Goal: Task Accomplishment & Management: Complete application form

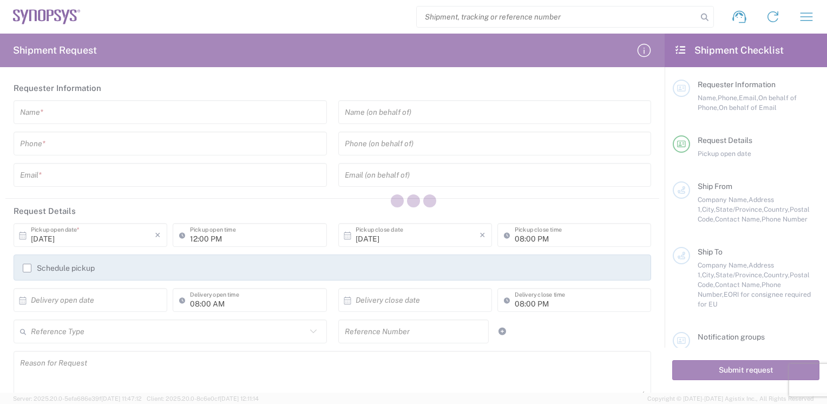
type input "[GEOGRAPHIC_DATA]"
click at [105, 109] on div at bounding box center [413, 202] width 827 height 404
type input "[GEOGRAPHIC_DATA]"
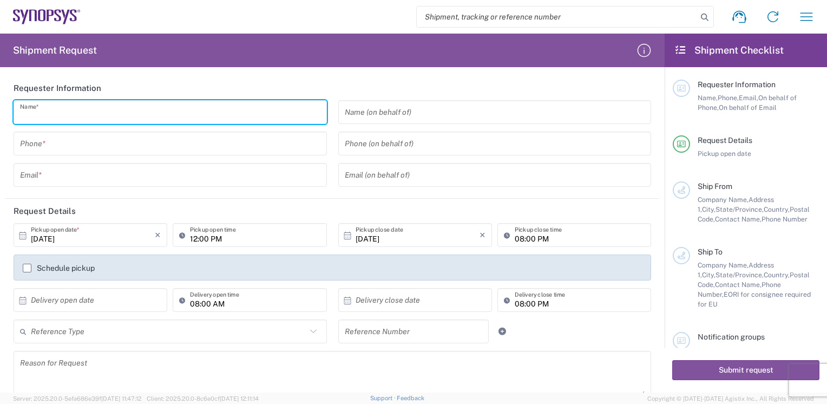
click at [104, 115] on input "text" at bounding box center [170, 112] width 300 height 19
click at [59, 109] on input "text" at bounding box center [170, 112] width 300 height 19
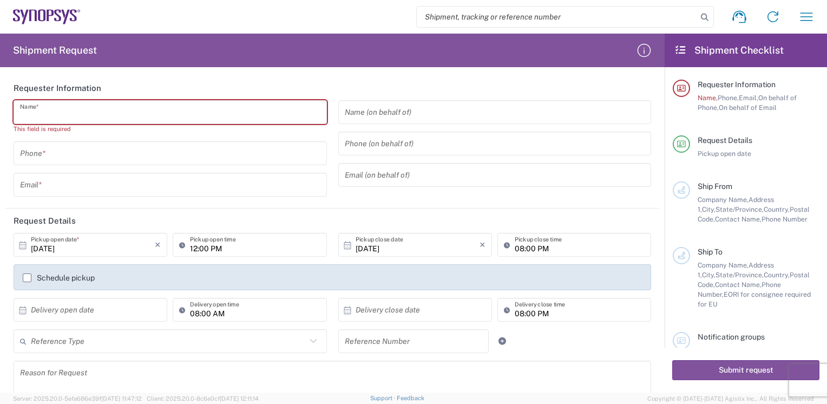
click at [152, 107] on input "text" at bounding box center [170, 112] width 300 height 19
type input "m"
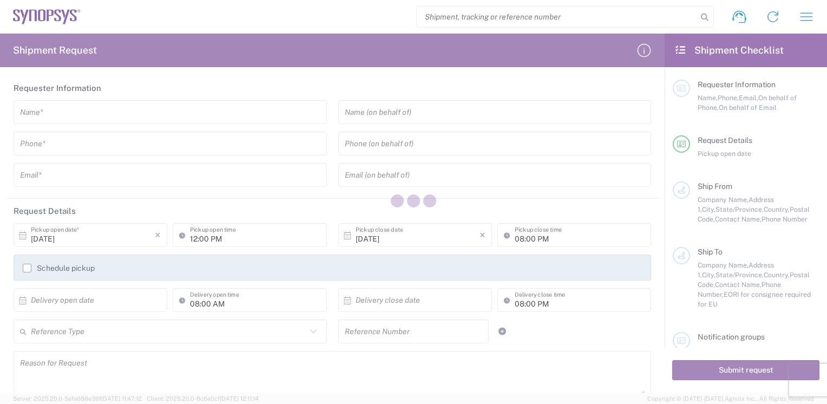
type input "[GEOGRAPHIC_DATA]"
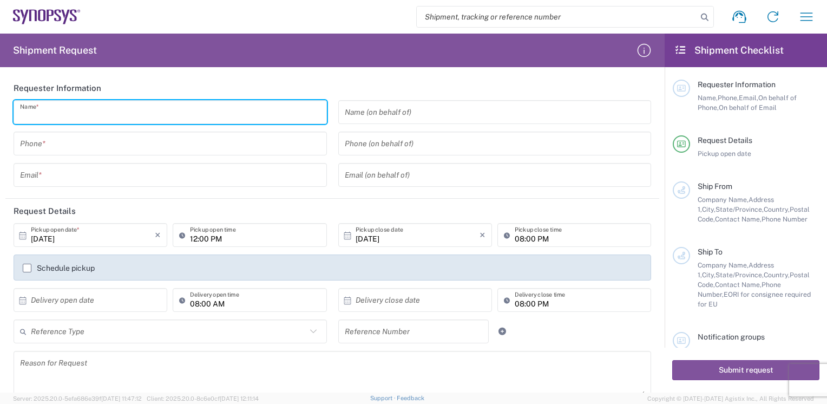
click at [107, 112] on input "text" at bounding box center [170, 112] width 300 height 19
type input "m"
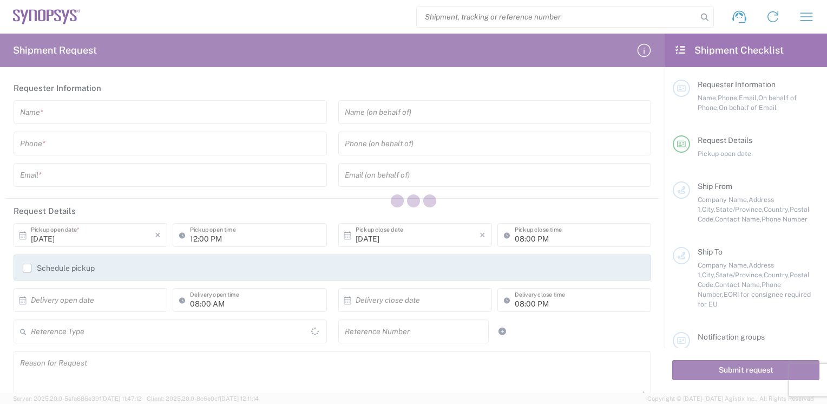
type input "[GEOGRAPHIC_DATA]"
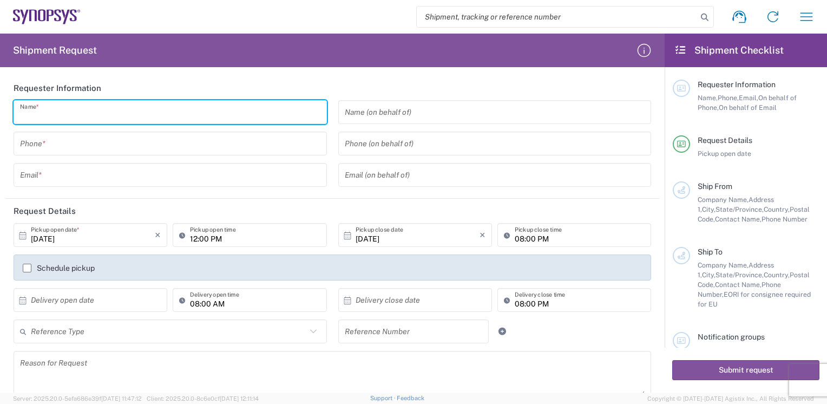
click at [97, 116] on input "text" at bounding box center [170, 112] width 300 height 19
type input "m"
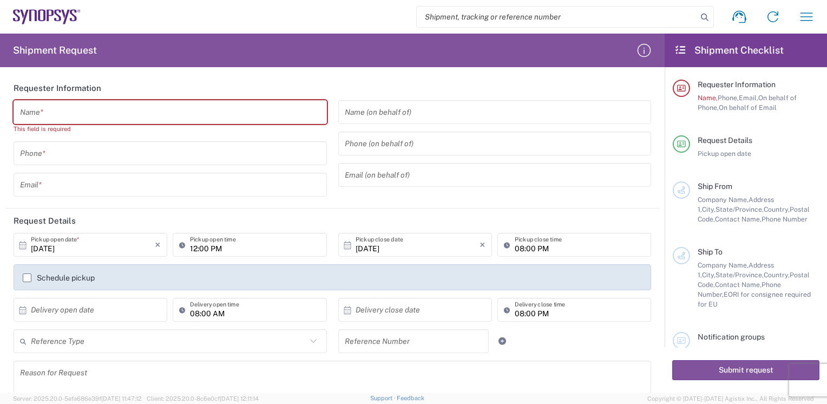
click at [793, 28] on div "Shipment request Shipment tracking Employee non-product shipment request My shi…" at bounding box center [452, 17] width 743 height 26
click at [775, 14] on icon at bounding box center [772, 16] width 17 height 17
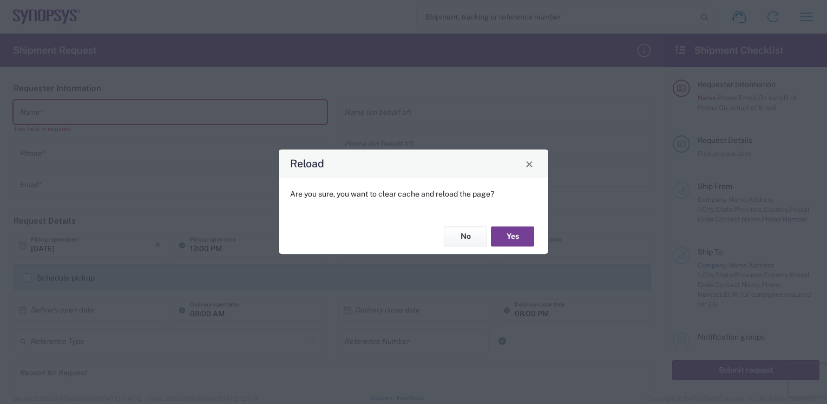
click at [517, 235] on button "Yes" at bounding box center [512, 236] width 43 height 20
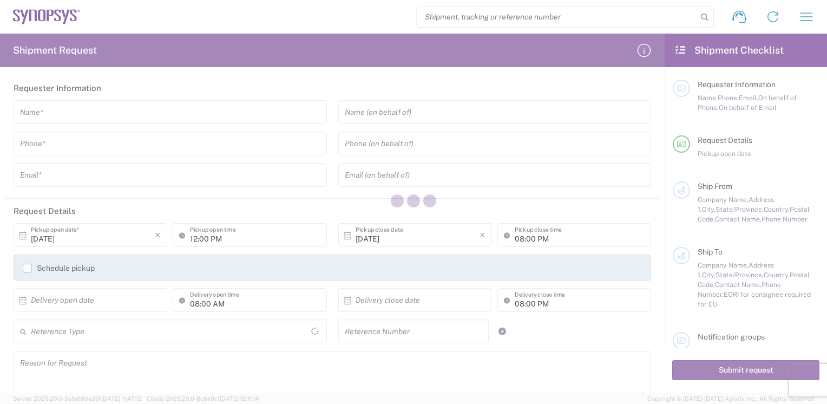
type input "[GEOGRAPHIC_DATA]"
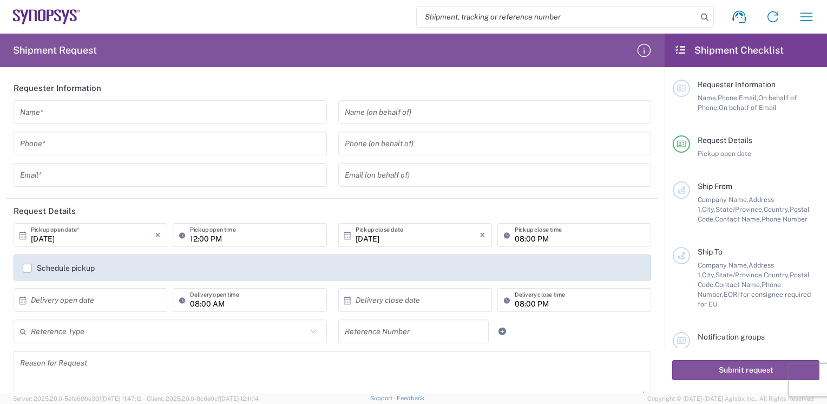
click at [89, 118] on input "text" at bounding box center [170, 112] width 300 height 19
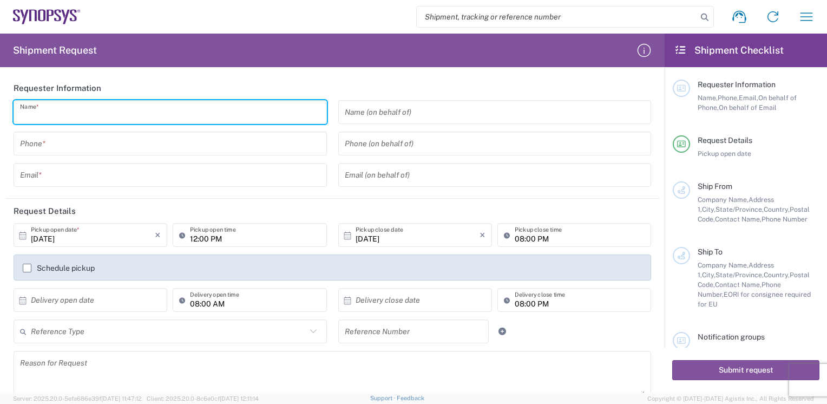
type input "m"
click at [804, 12] on icon "button" at bounding box center [806, 16] width 17 height 17
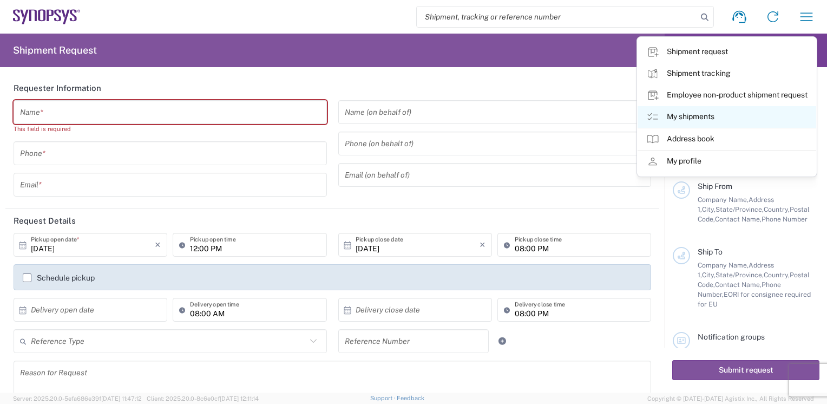
click at [701, 114] on link "My shipments" at bounding box center [727, 117] width 179 height 22
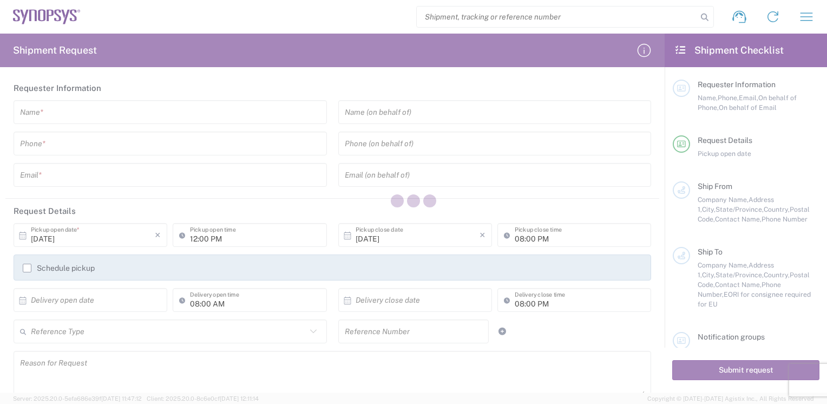
type input "[GEOGRAPHIC_DATA]"
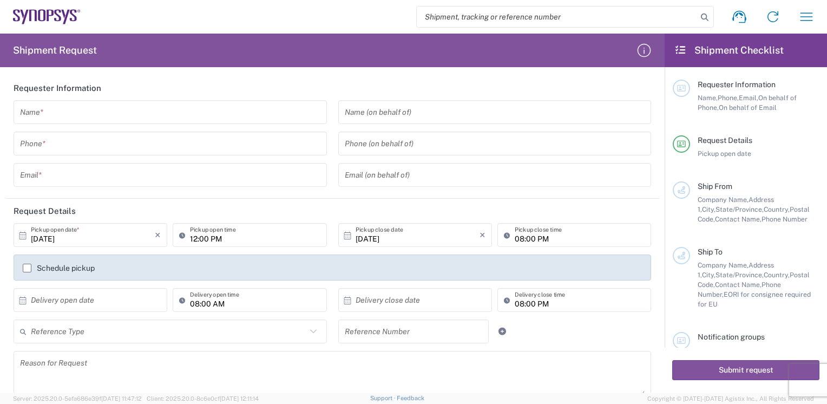
click at [201, 121] on div "Name *" at bounding box center [170, 112] width 313 height 24
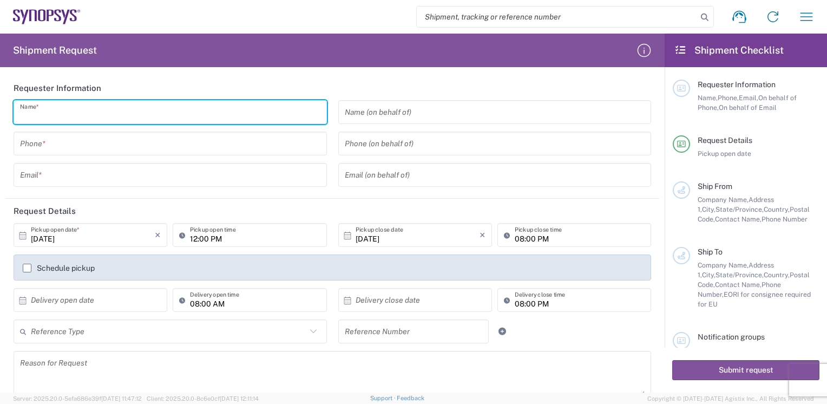
type input "m"
type input "a"
type input "M"
